Goal: Information Seeking & Learning: Learn about a topic

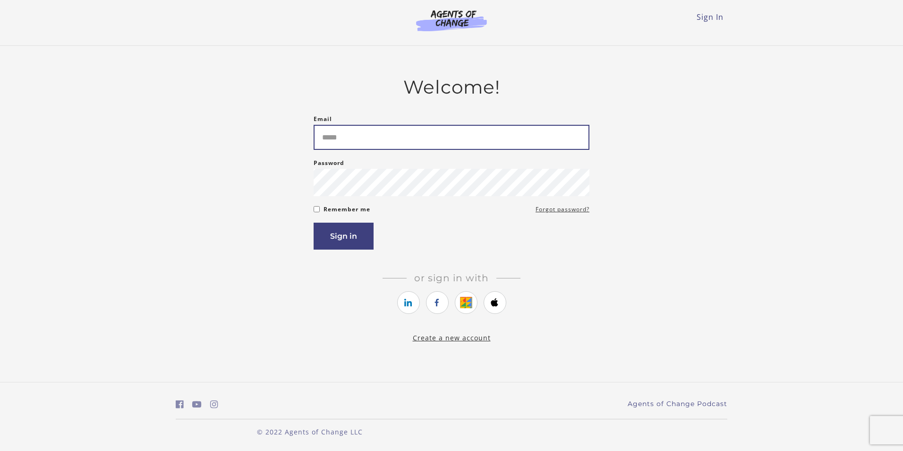
drag, startPoint x: 361, startPoint y: 121, endPoint x: 358, endPoint y: 130, distance: 10.0
click at [360, 121] on div "Email Please enter a valid email address" at bounding box center [452, 131] width 276 height 36
click at [358, 130] on input "Email" at bounding box center [452, 137] width 276 height 25
type input "**********"
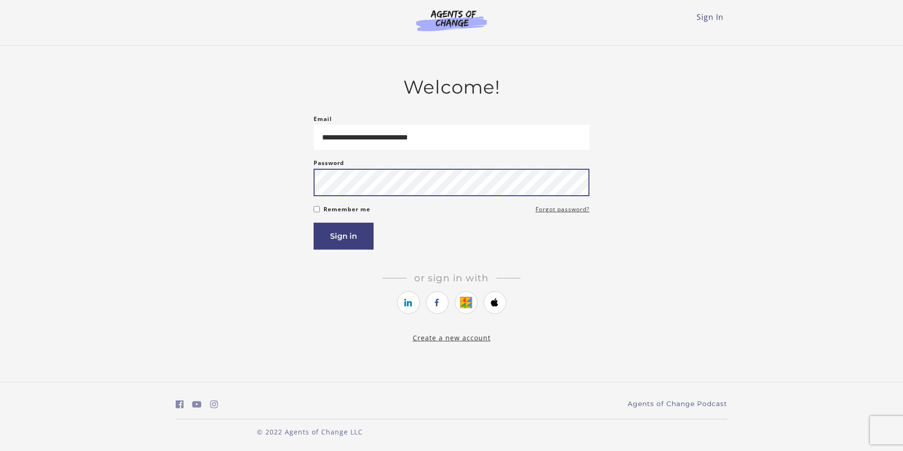
click at [314, 223] on button "Sign in" at bounding box center [344, 236] width 60 height 27
click at [367, 227] on button "Sign in" at bounding box center [344, 236] width 60 height 27
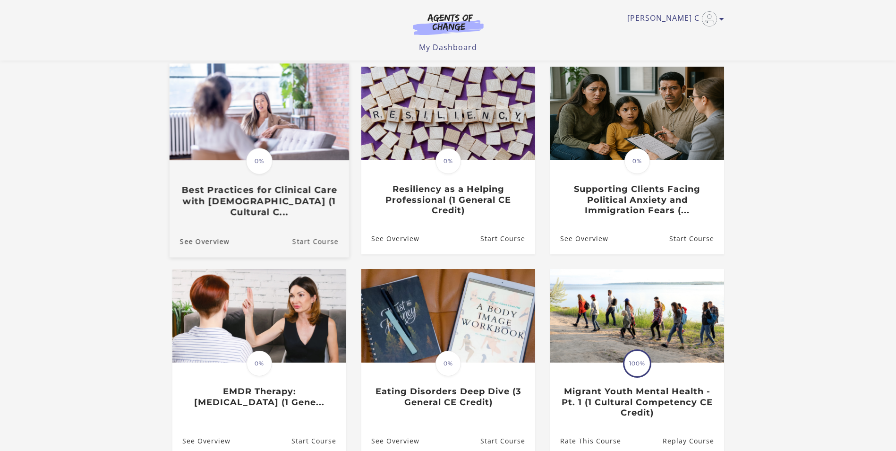
scroll to position [94, 0]
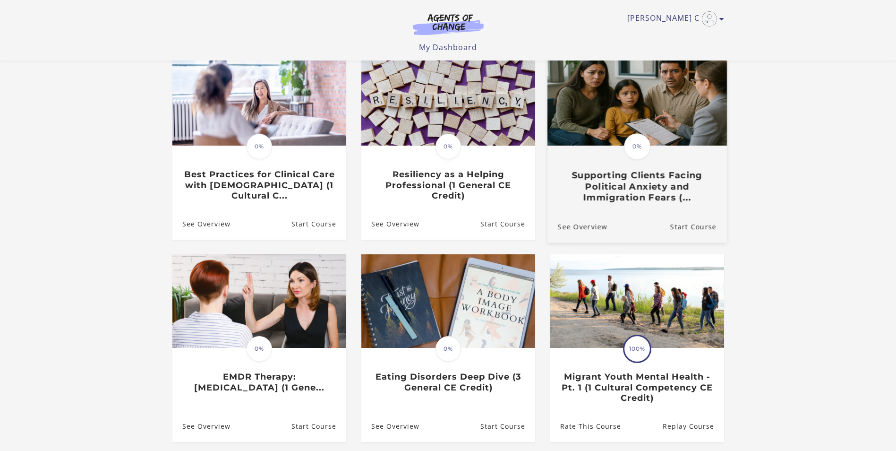
click at [620, 180] on h3 "Supporting Clients Facing Political Anxiety and Immigration Fears (..." at bounding box center [637, 186] width 159 height 33
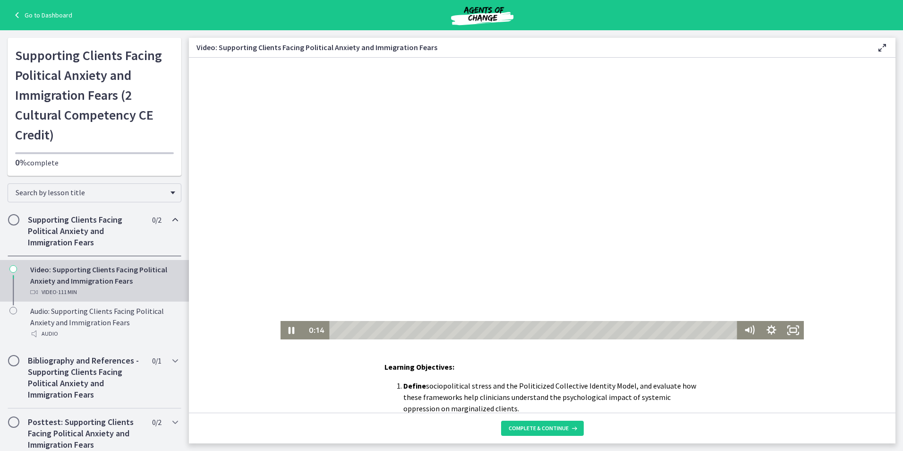
click at [619, 166] on div at bounding box center [543, 199] width 524 height 282
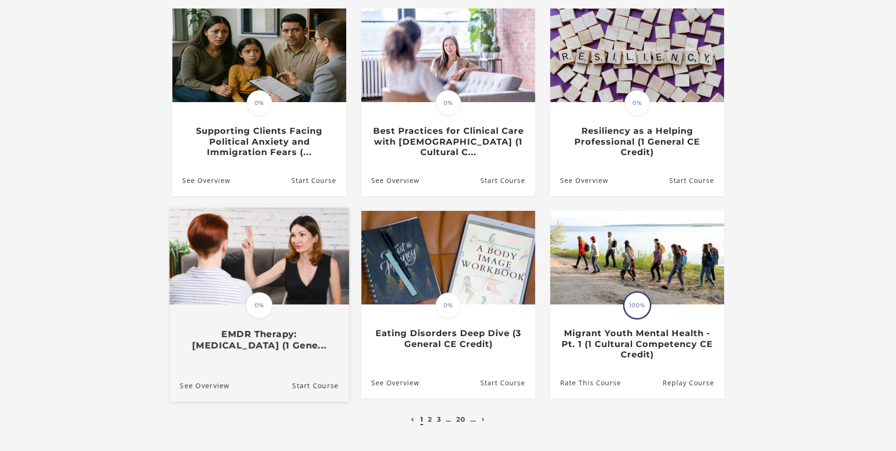
scroll to position [214, 0]
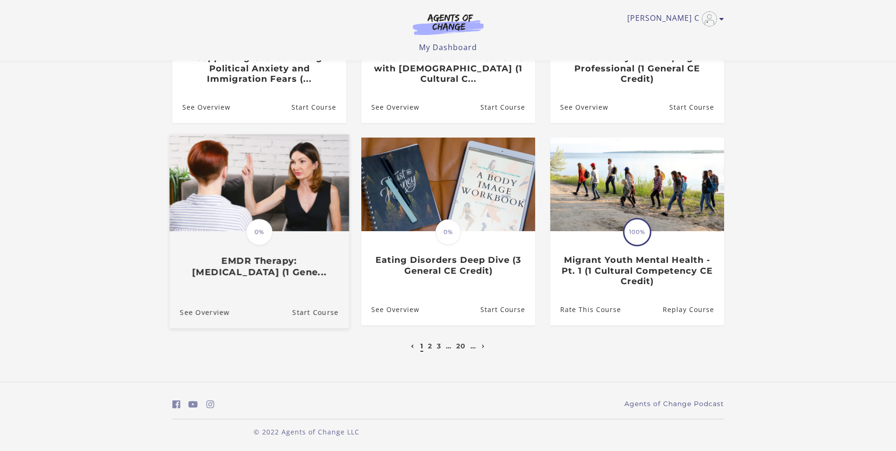
click at [269, 271] on h3 "EMDR Therapy: Eye Movement Desensitization and Reprocessing (1 Gene..." at bounding box center [259, 267] width 159 height 22
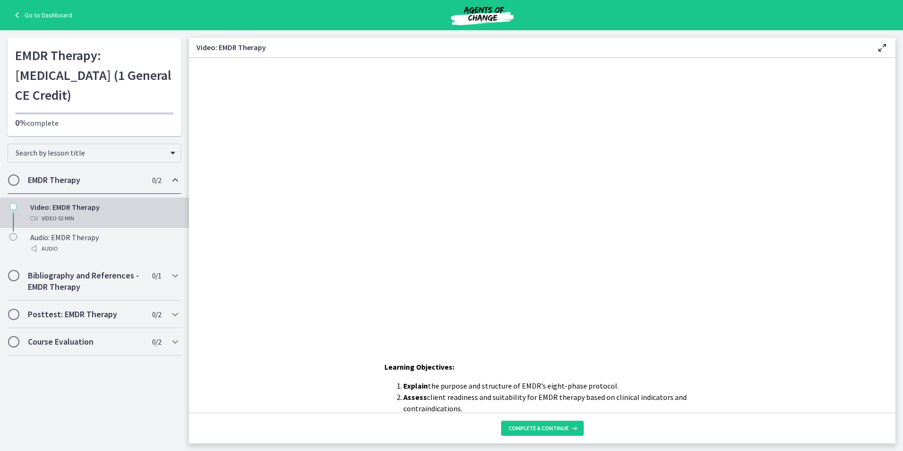
click at [857, 164] on div "Click for sound @keyframes VOLUME_SMALL_WAVE_FLASH { 0% { opacity: 0; } 33% { o…" at bounding box center [542, 199] width 707 height 282
click at [880, 49] on icon at bounding box center [882, 47] width 11 height 11
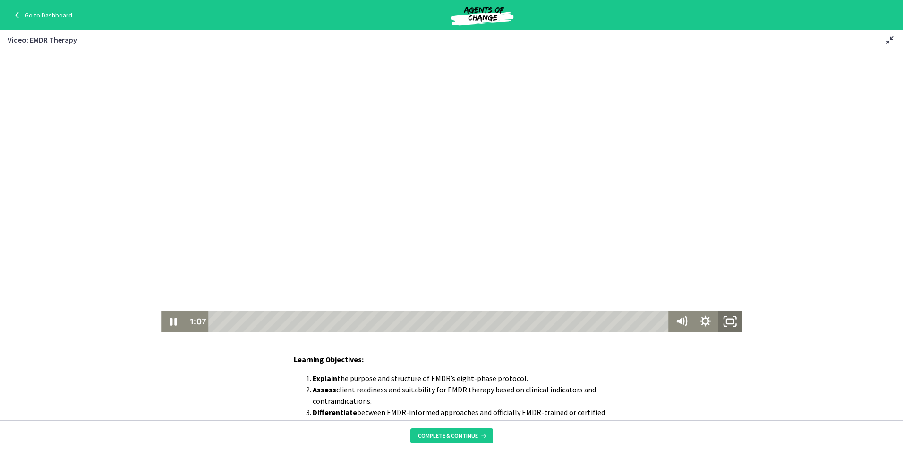
click at [721, 326] on icon "Fullscreen" at bounding box center [730, 321] width 24 height 21
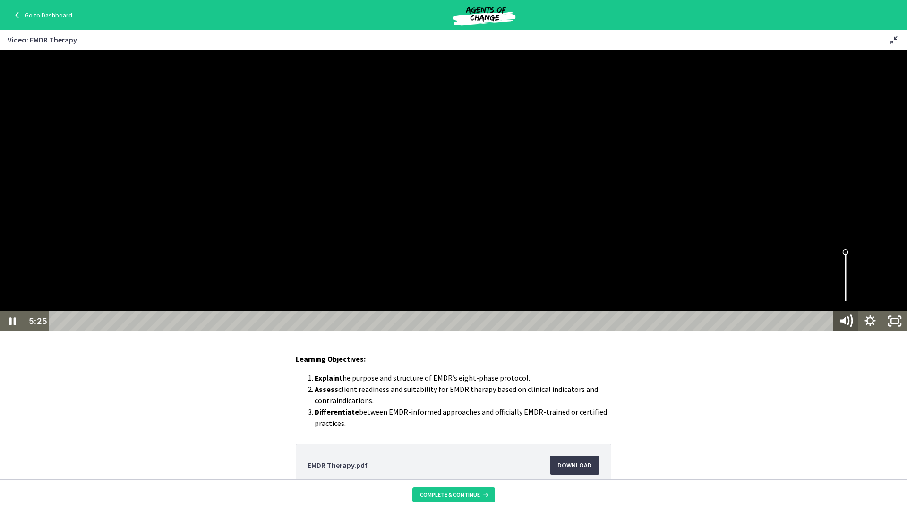
click at [843, 325] on icon "Mute" at bounding box center [843, 321] width 6 height 7
click at [843, 332] on icon "Unmute" at bounding box center [845, 321] width 25 height 21
click at [790, 332] on div at bounding box center [453, 191] width 907 height 282
click at [809, 332] on div at bounding box center [453, 191] width 907 height 282
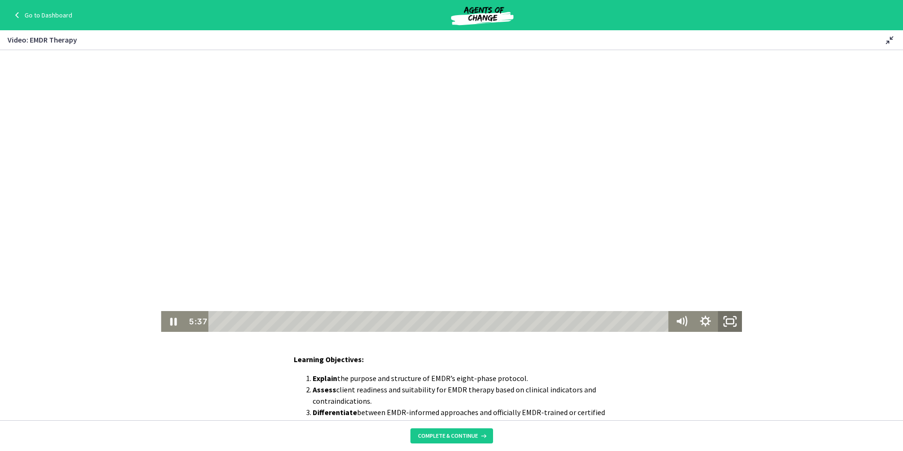
click at [721, 324] on icon "Fullscreen" at bounding box center [730, 321] width 24 height 21
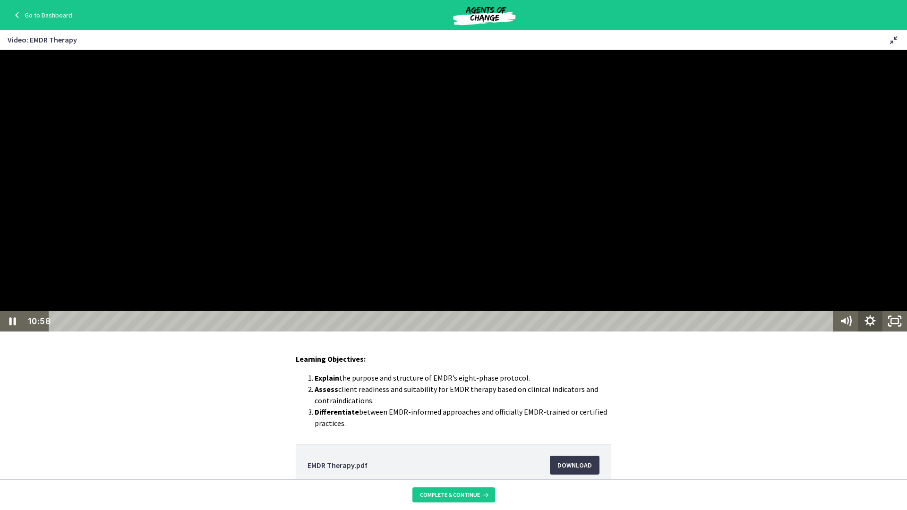
click at [874, 326] on icon "Show settings menu" at bounding box center [870, 321] width 11 height 11
click at [806, 332] on div at bounding box center [453, 191] width 907 height 282
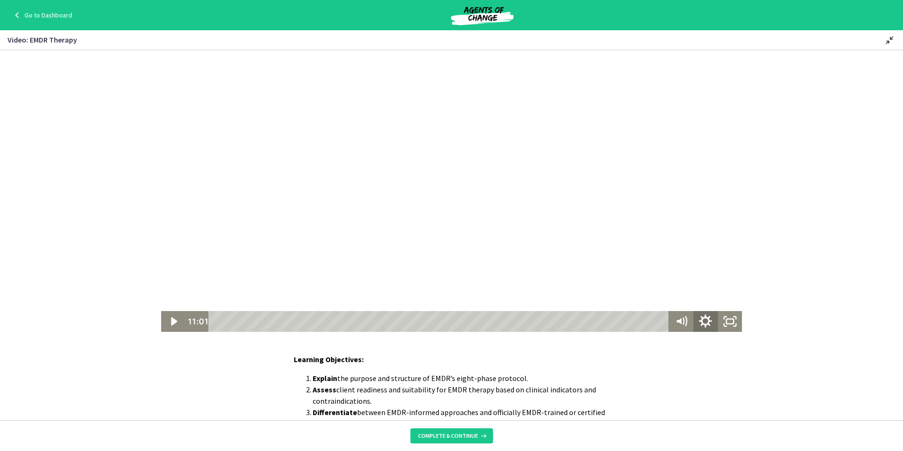
click at [700, 323] on icon "Show settings menu" at bounding box center [705, 320] width 13 height 13
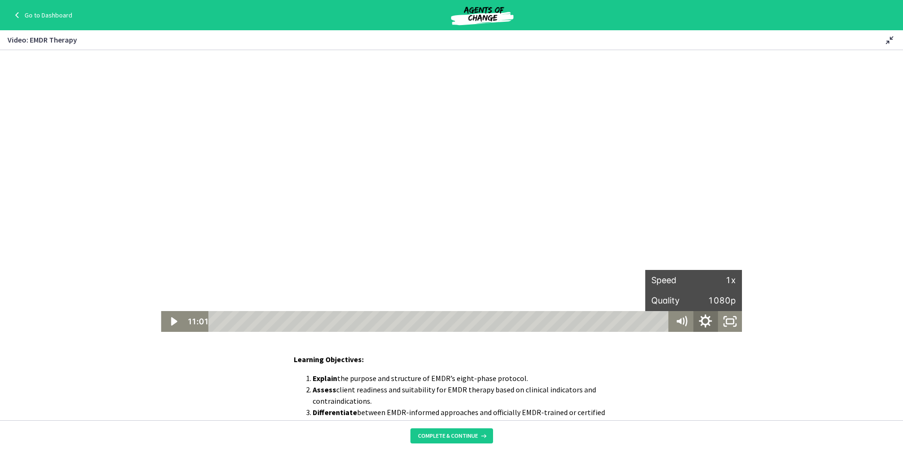
click at [700, 323] on icon "Hide settings menu" at bounding box center [705, 320] width 13 height 13
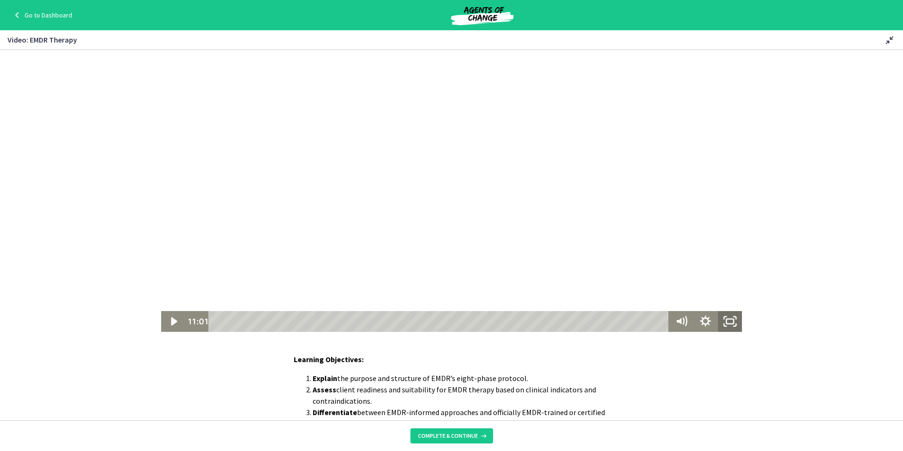
click at [722, 325] on icon "Fullscreen" at bounding box center [730, 321] width 24 height 21
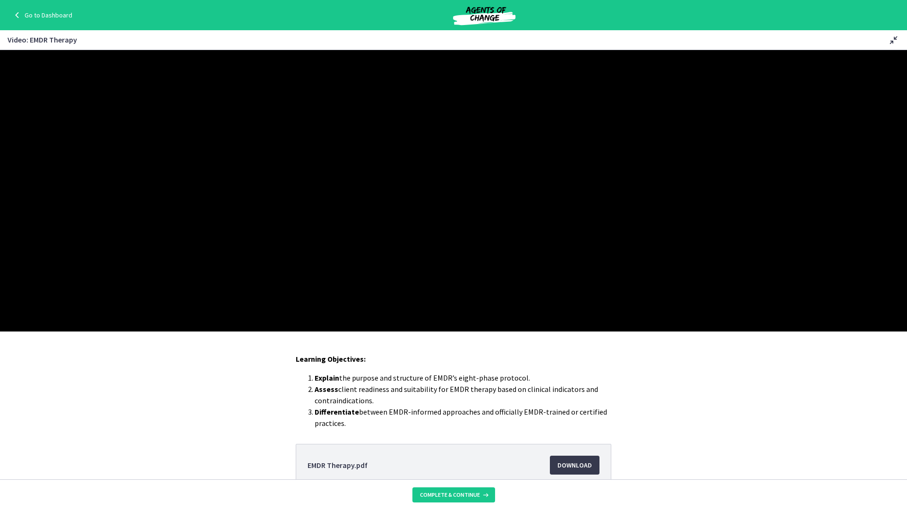
click at [409, 332] on div at bounding box center [453, 191] width 907 height 282
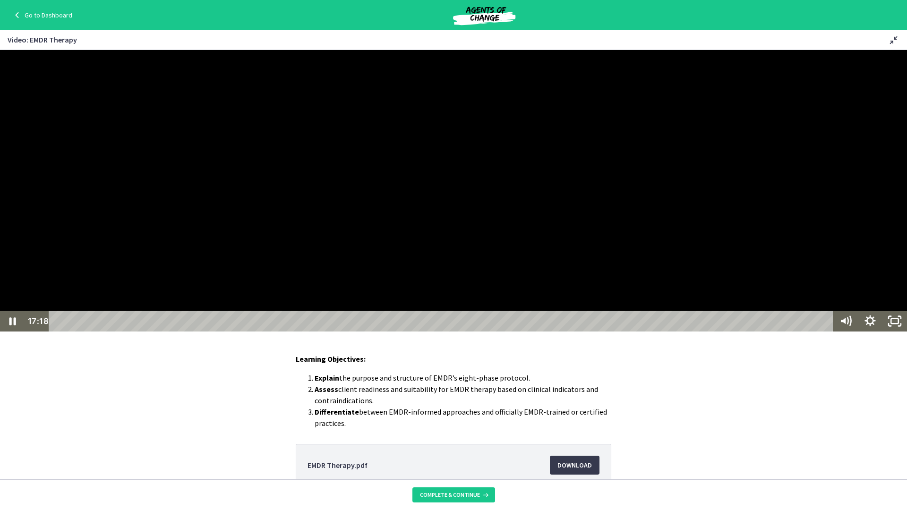
click at [279, 332] on div at bounding box center [453, 191] width 907 height 282
click at [302, 332] on div at bounding box center [453, 191] width 907 height 282
click at [290, 332] on div "15:49" at bounding box center [443, 321] width 770 height 21
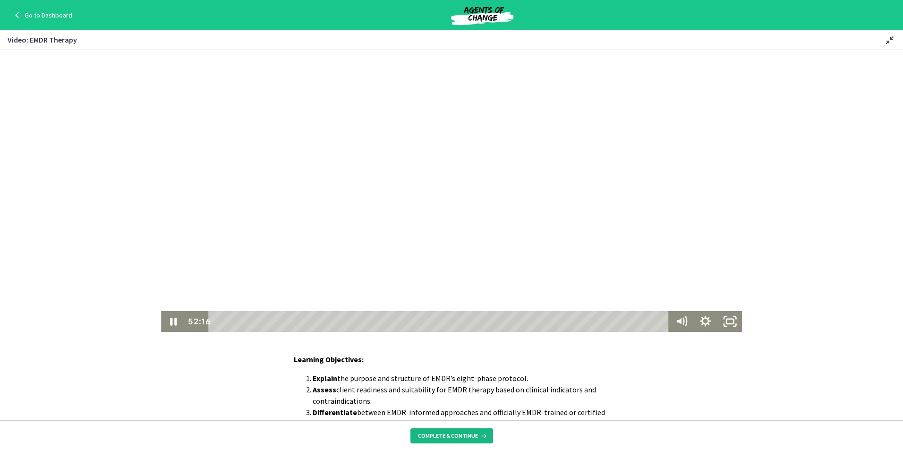
click at [448, 439] on button "Complete & continue" at bounding box center [452, 435] width 83 height 15
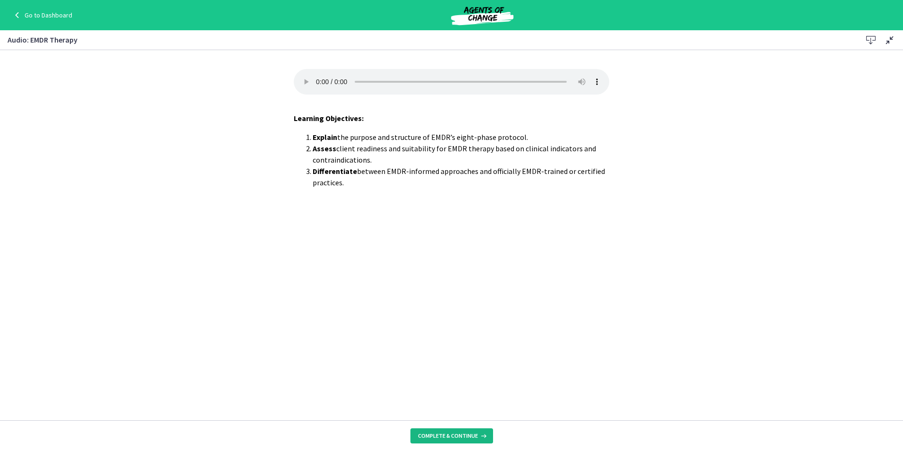
click at [435, 440] on button "Complete & continue" at bounding box center [452, 435] width 83 height 15
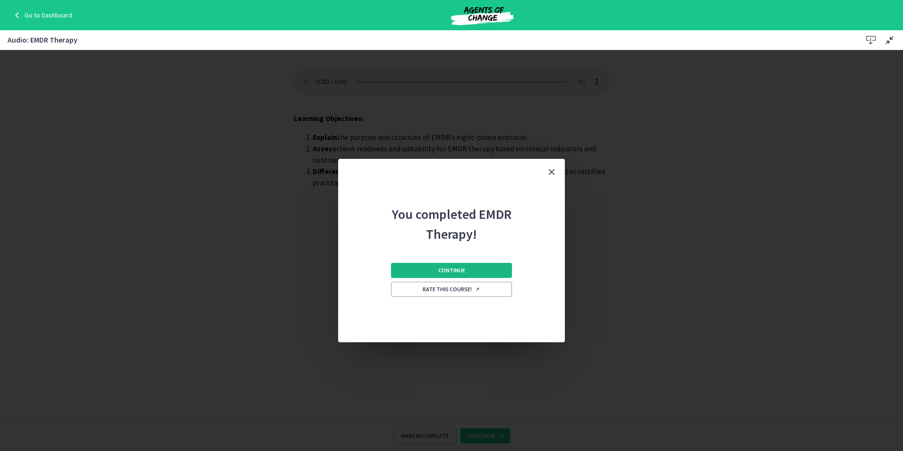
click at [440, 270] on span "Continue" at bounding box center [451, 270] width 27 height 8
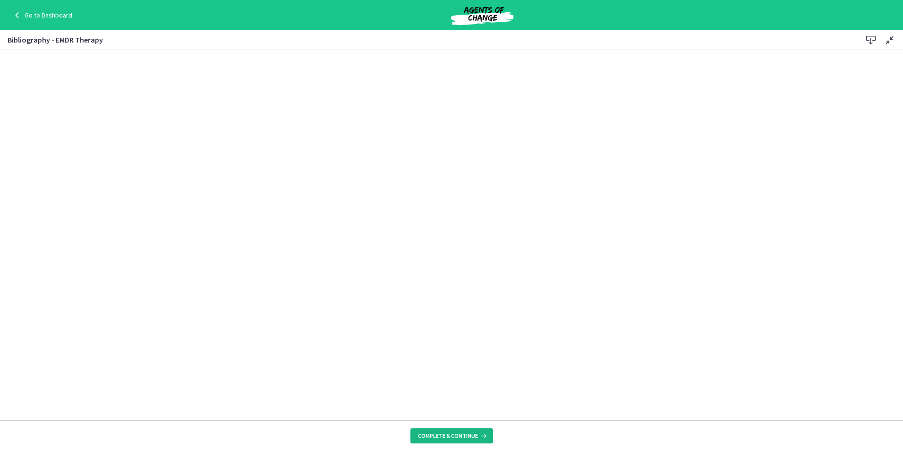
click at [436, 435] on span "Complete & continue" at bounding box center [448, 436] width 60 height 8
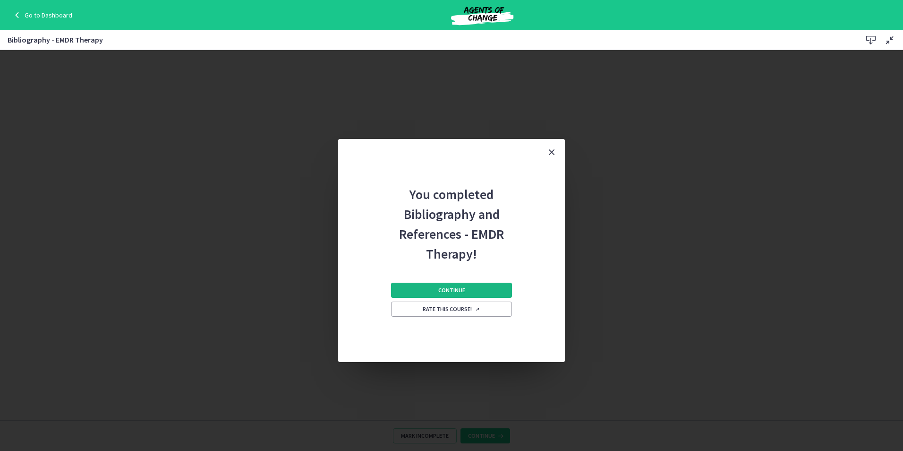
click at [458, 288] on span "Continue" at bounding box center [451, 290] width 27 height 8
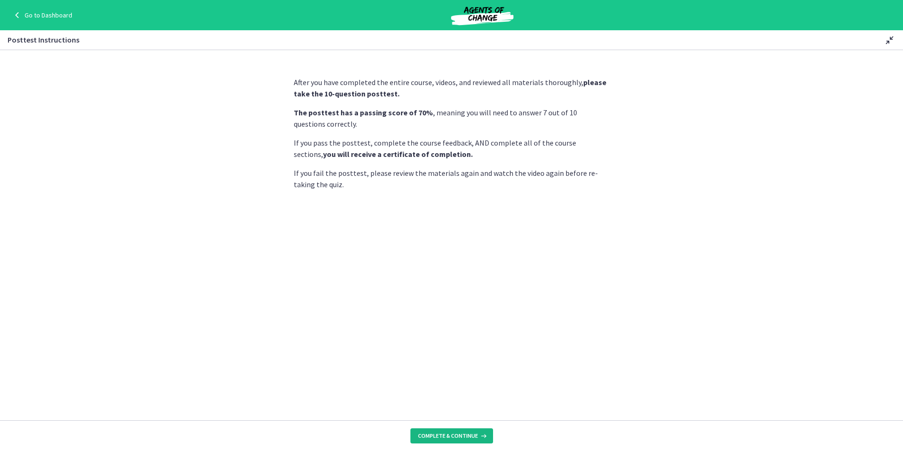
click at [447, 433] on span "Complete & continue" at bounding box center [448, 436] width 60 height 8
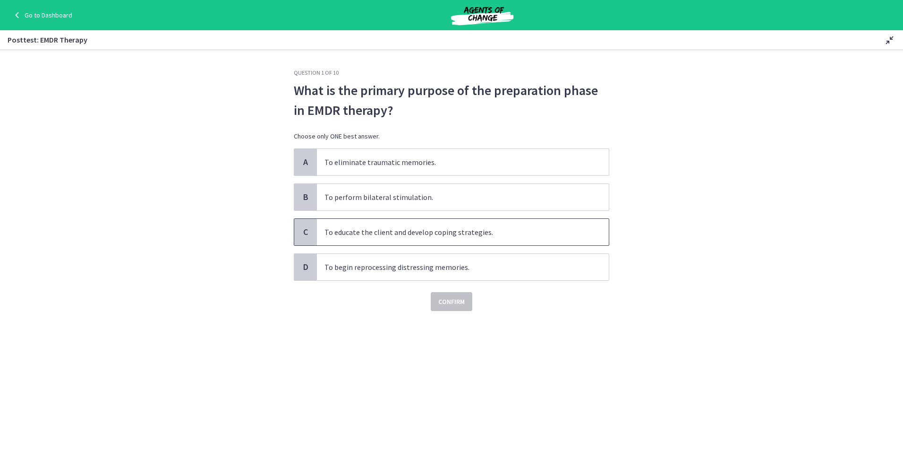
click at [354, 232] on span "To educate the client and develop coping strategies." at bounding box center [463, 232] width 292 height 26
click at [439, 303] on span "Confirm" at bounding box center [451, 301] width 26 height 11
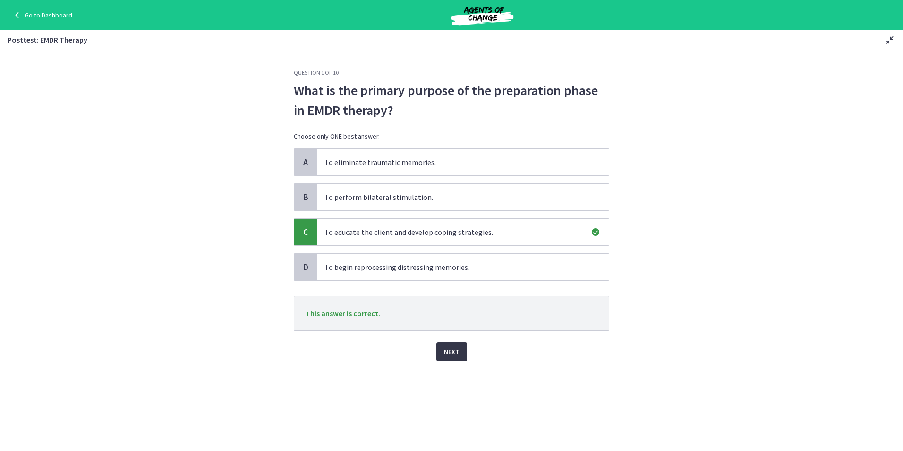
click at [453, 348] on span "Next" at bounding box center [452, 351] width 16 height 11
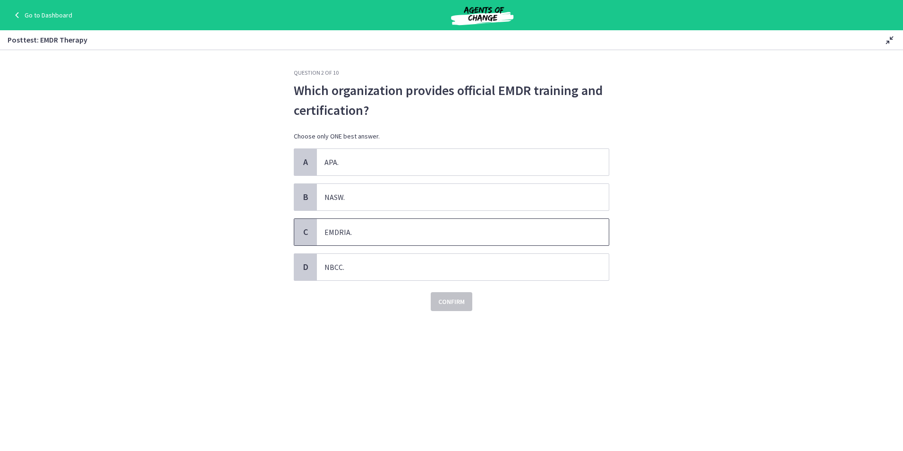
click at [330, 234] on span "EMDRIA." at bounding box center [463, 232] width 292 height 26
click at [456, 300] on span "Confirm" at bounding box center [451, 301] width 26 height 11
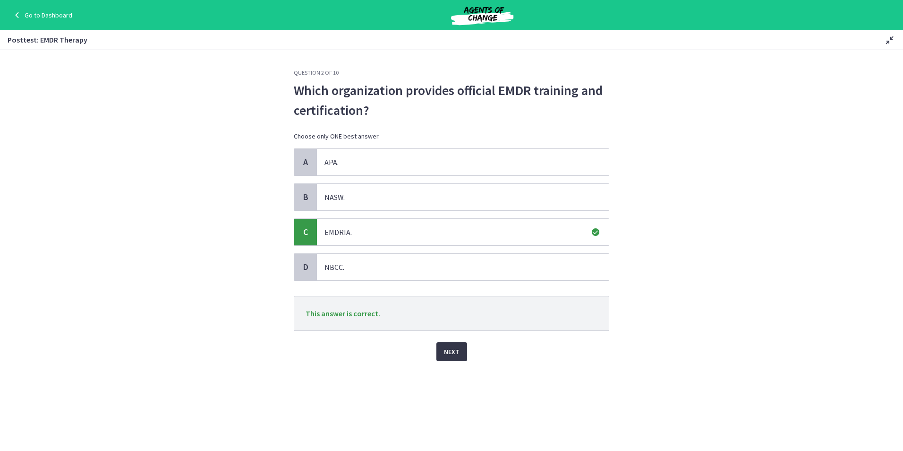
click at [455, 347] on span "Next" at bounding box center [452, 351] width 16 height 11
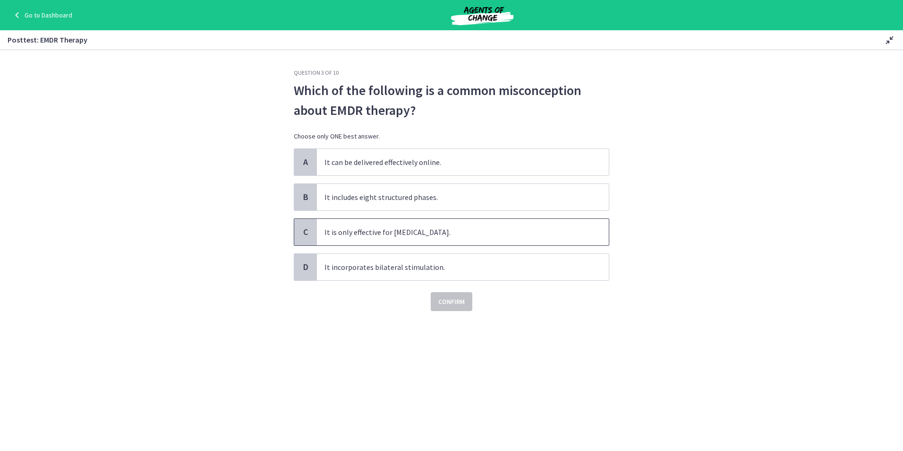
click at [405, 231] on span "It is only effective for PTSD." at bounding box center [463, 232] width 292 height 26
click at [448, 300] on span "Confirm" at bounding box center [451, 301] width 26 height 11
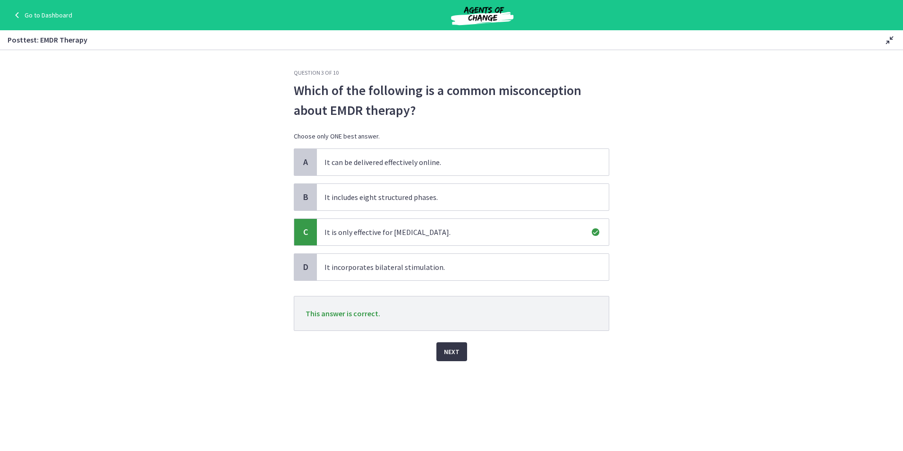
click at [458, 352] on span "Next" at bounding box center [452, 351] width 16 height 11
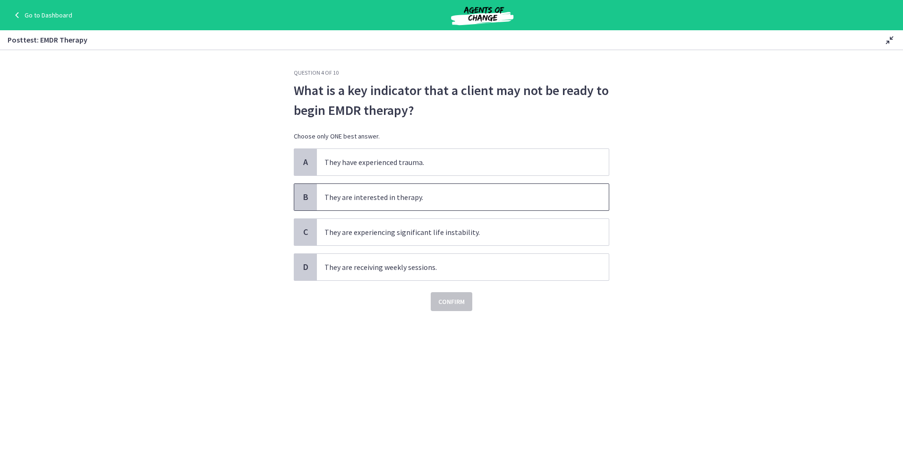
click at [365, 200] on span "They are interested in therapy." at bounding box center [463, 197] width 292 height 26
click at [446, 301] on span "Confirm" at bounding box center [451, 301] width 26 height 11
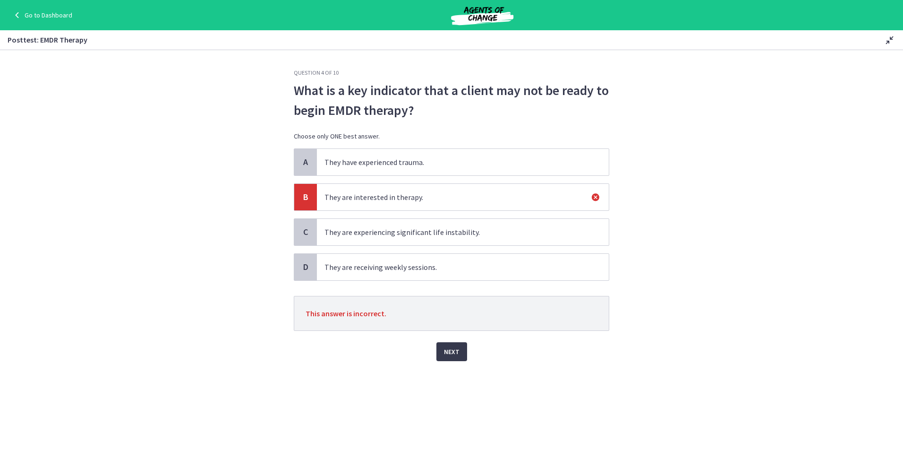
click at [379, 266] on span "They are receiving weekly sessions." at bounding box center [463, 267] width 292 height 26
click at [443, 349] on button "Next" at bounding box center [452, 351] width 31 height 19
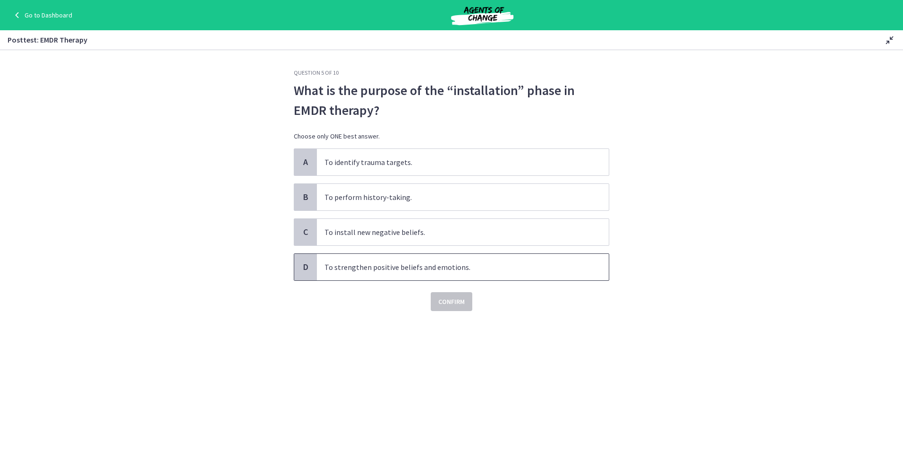
click at [353, 271] on span "To strengthen positive beliefs and emotions." at bounding box center [463, 267] width 292 height 26
click at [470, 307] on button "Confirm" at bounding box center [452, 301] width 42 height 19
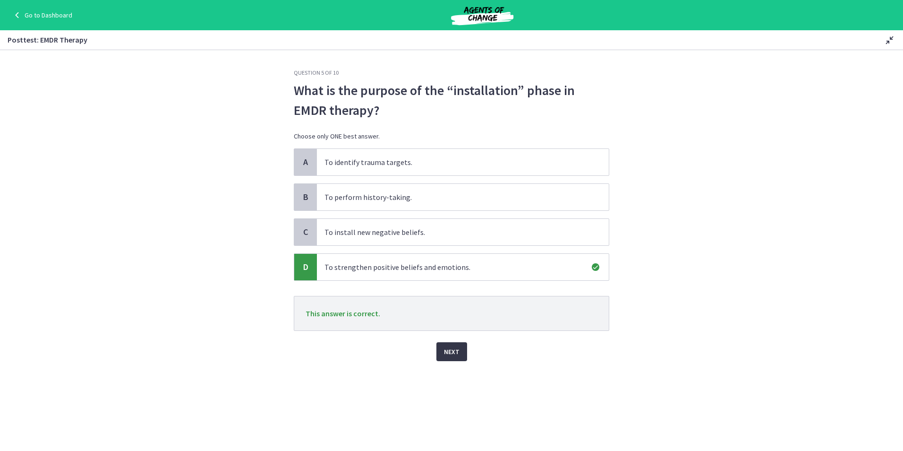
click at [462, 353] on button "Next" at bounding box center [452, 351] width 31 height 19
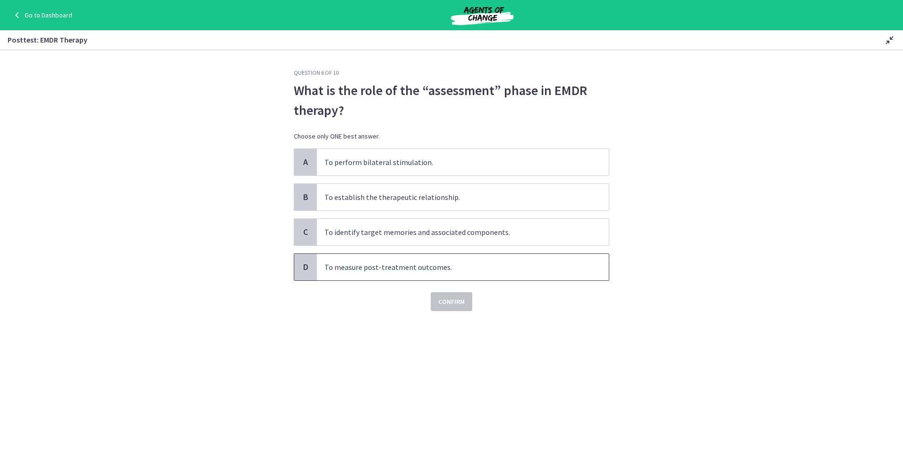
click at [374, 266] on span "To measure post-treatment outcomes." at bounding box center [463, 267] width 292 height 26
click at [463, 305] on span "Confirm" at bounding box center [451, 301] width 26 height 11
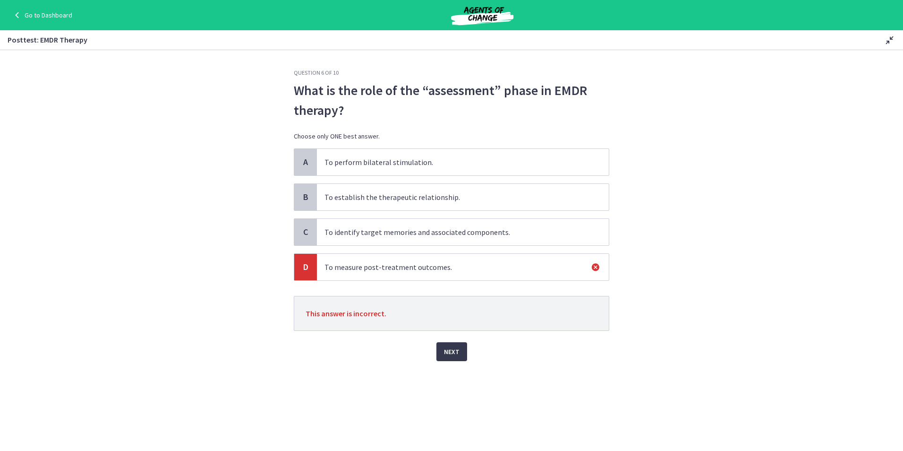
click at [393, 227] on span "To identify target memories and associated components." at bounding box center [463, 232] width 292 height 26
click at [450, 352] on span "Next" at bounding box center [452, 351] width 16 height 11
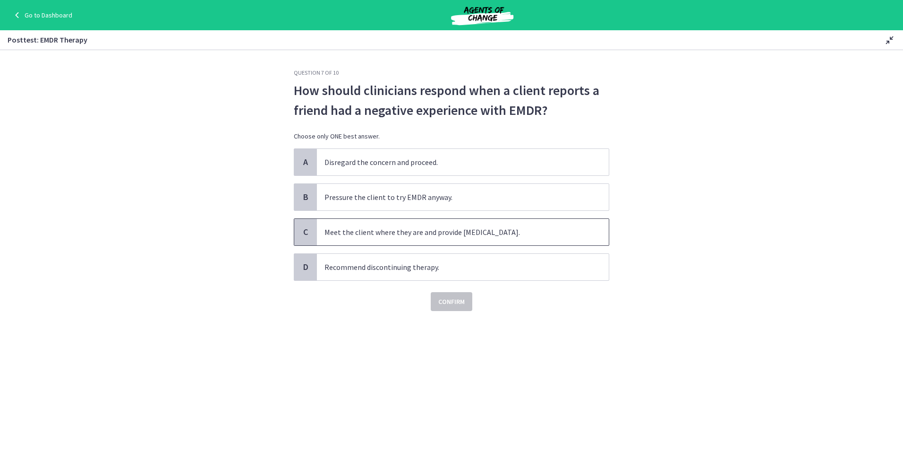
click at [352, 235] on span "Meet the client where they are and provide psychoeducation." at bounding box center [463, 232] width 292 height 26
click at [444, 306] on span "Confirm" at bounding box center [451, 301] width 26 height 11
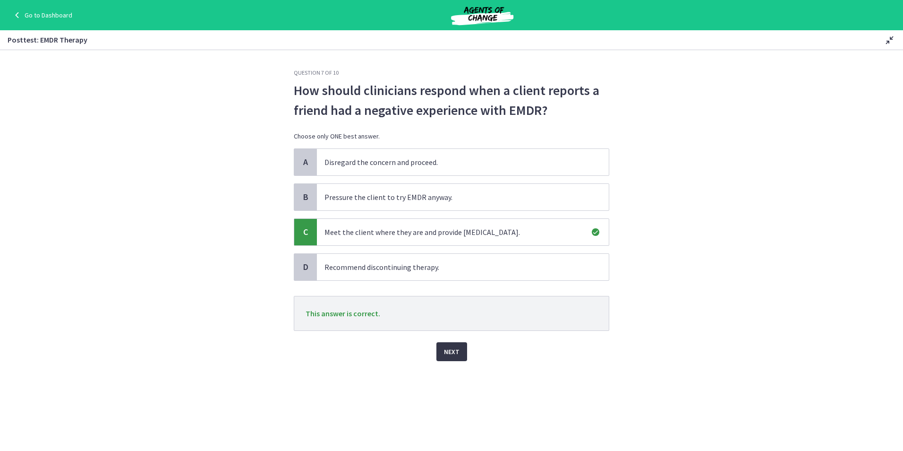
click at [452, 356] on span "Next" at bounding box center [452, 351] width 16 height 11
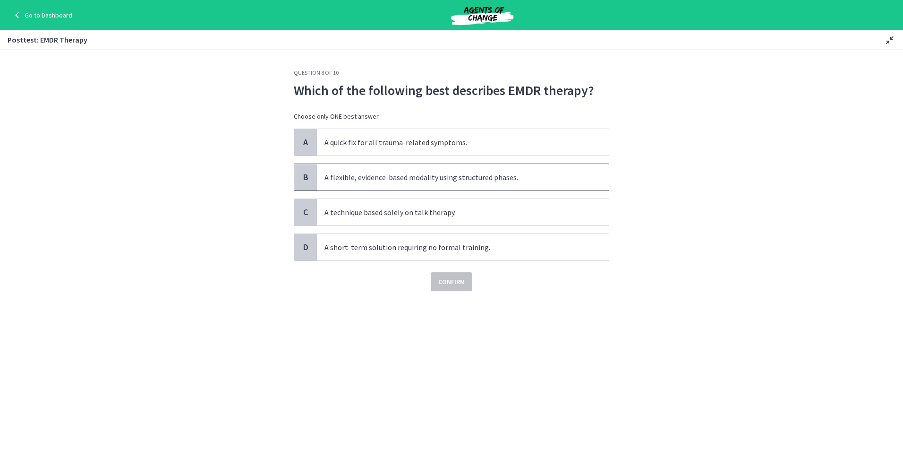
click at [351, 183] on span "A flexible, evidence-based modality using structured phases." at bounding box center [463, 177] width 292 height 26
click at [435, 290] on button "Confirm" at bounding box center [452, 281] width 42 height 19
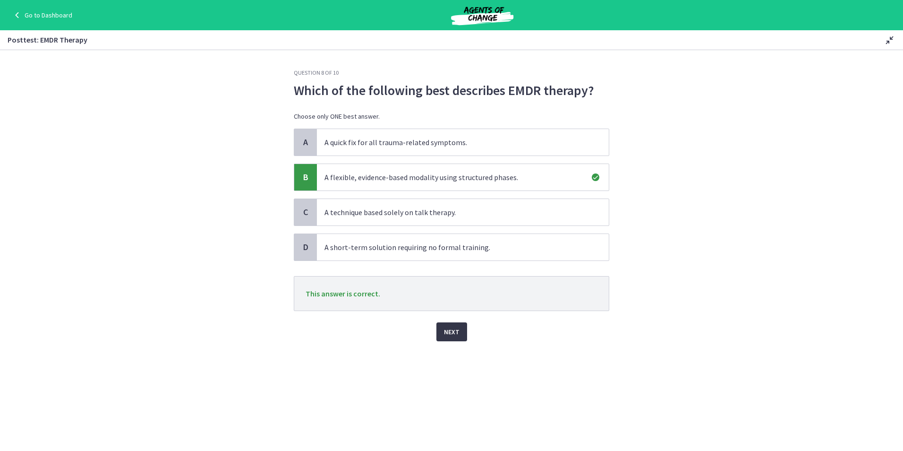
click at [450, 332] on span "Next" at bounding box center [452, 331] width 16 height 11
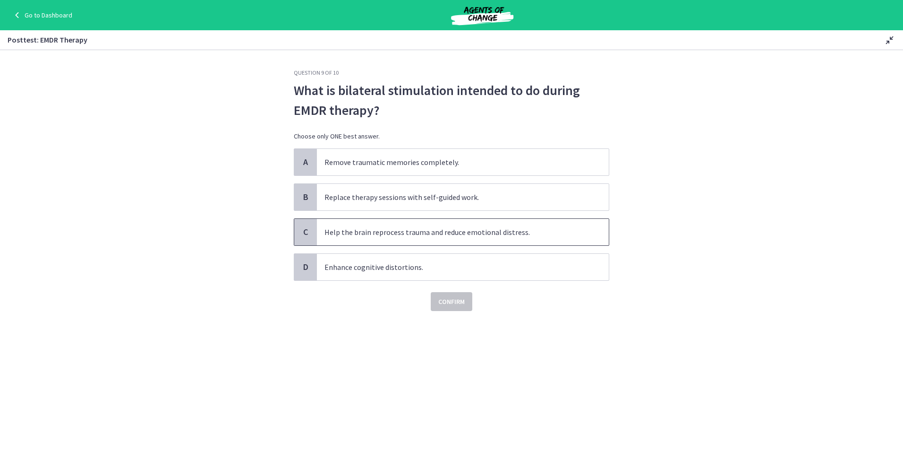
click at [362, 231] on span "Help the brain reprocess trauma and reduce emotional distress." at bounding box center [463, 232] width 292 height 26
click at [450, 298] on span "Confirm" at bounding box center [451, 301] width 26 height 11
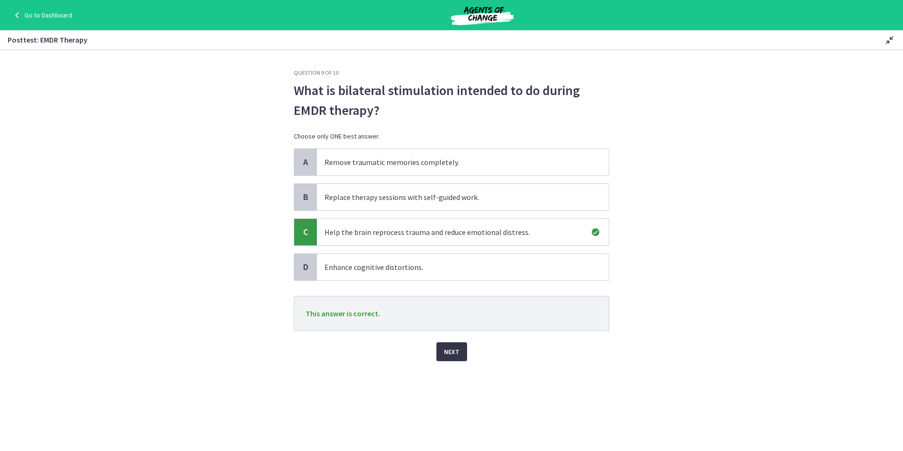
click at [453, 343] on button "Next" at bounding box center [452, 351] width 31 height 19
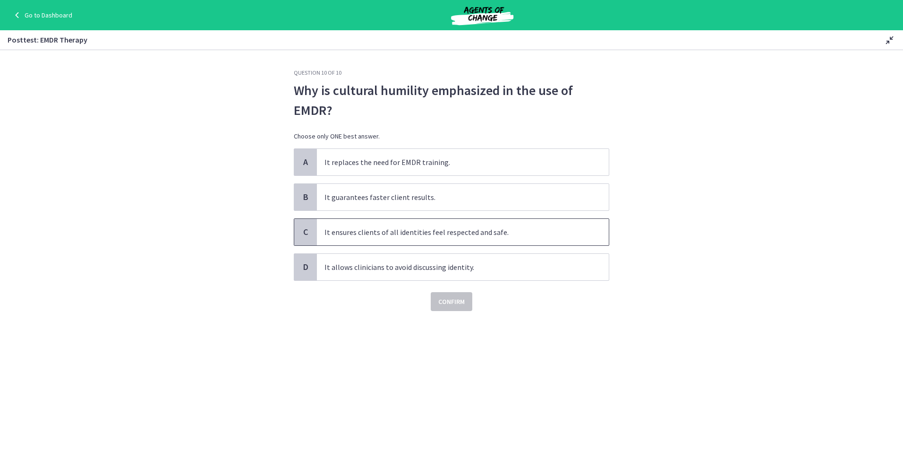
click at [380, 242] on span "It ensures clients of all identities feel respected and safe." at bounding box center [463, 232] width 292 height 26
click at [435, 302] on button "Confirm" at bounding box center [452, 301] width 42 height 19
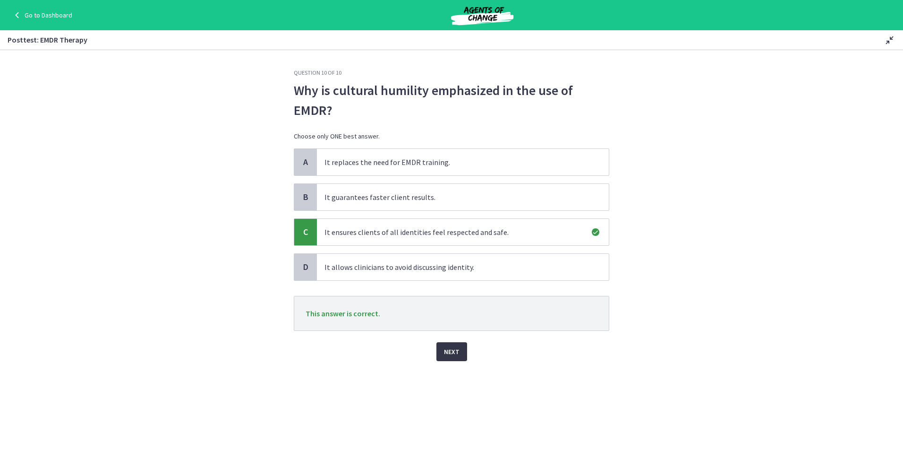
click at [438, 343] on button "Next" at bounding box center [452, 351] width 31 height 19
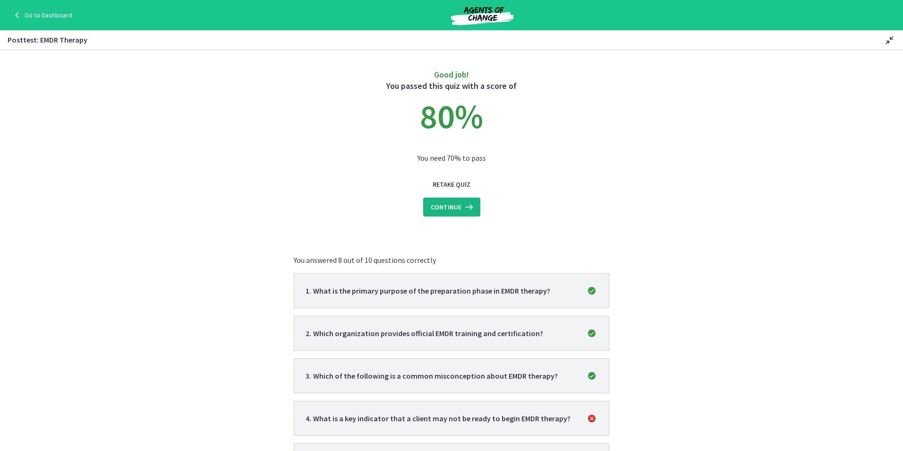
click at [441, 205] on span "Continue" at bounding box center [446, 206] width 31 height 11
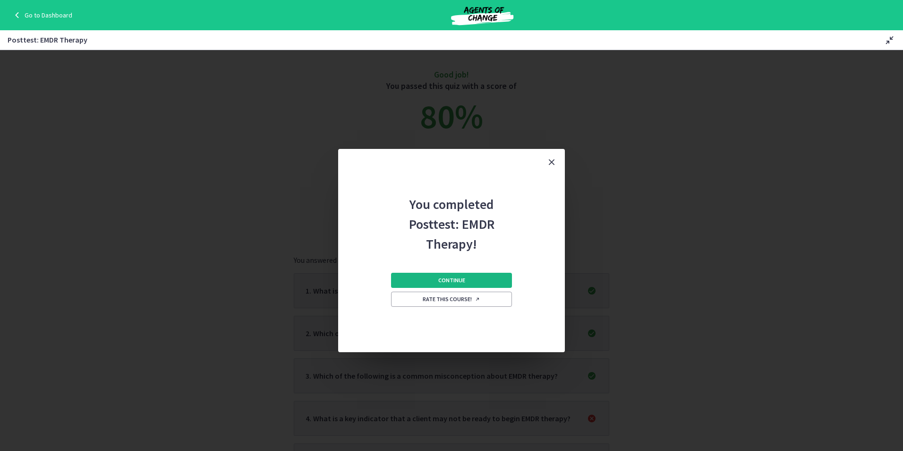
click at [446, 281] on span "Continue" at bounding box center [451, 280] width 27 height 8
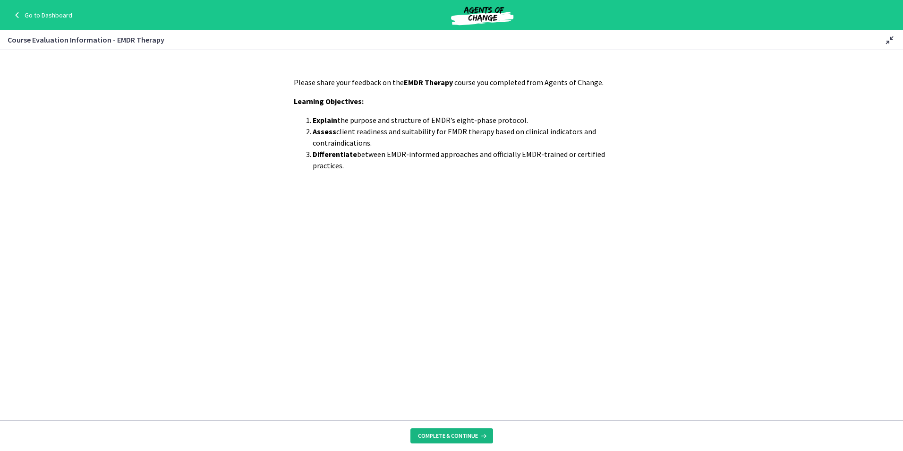
click at [479, 441] on button "Complete & continue" at bounding box center [452, 435] width 83 height 15
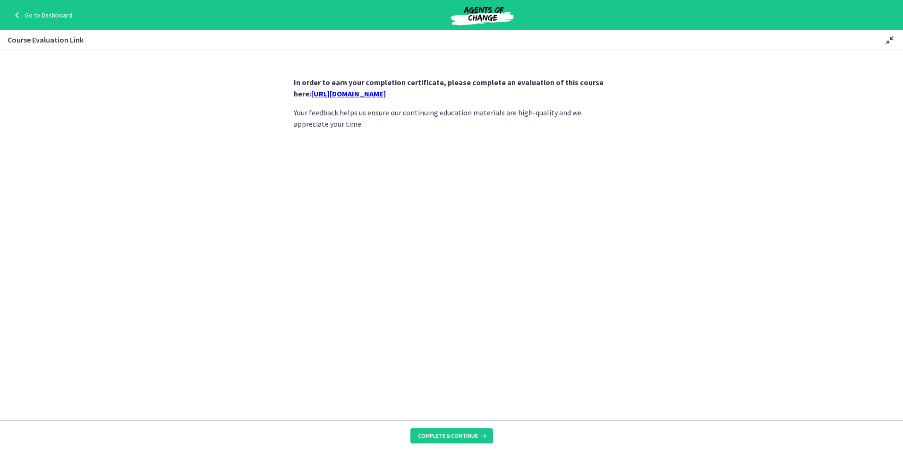
click at [378, 93] on link "https://forms.gle/QQFHE15KGtTmDCbo8" at bounding box center [348, 93] width 75 height 9
click at [478, 437] on icon at bounding box center [482, 436] width 9 height 8
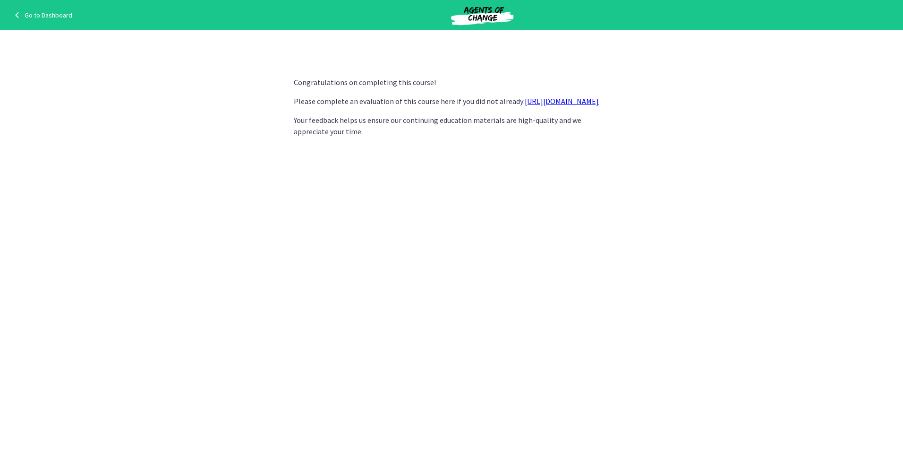
click at [42, 24] on div "Go to Dashboard" at bounding box center [451, 15] width 903 height 30
click at [42, 18] on link "Go to Dashboard" at bounding box center [41, 14] width 61 height 11
